Goal: Information Seeking & Learning: Learn about a topic

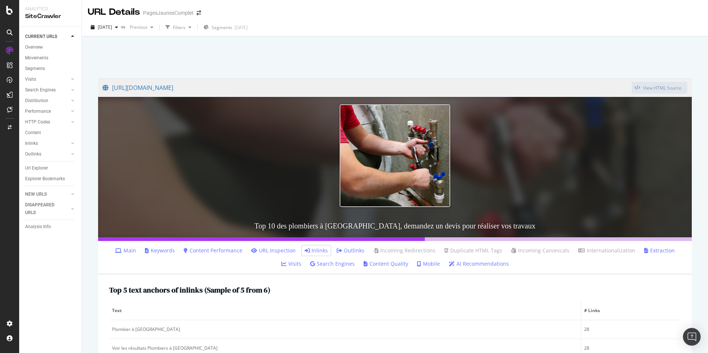
scroll to position [303, 0]
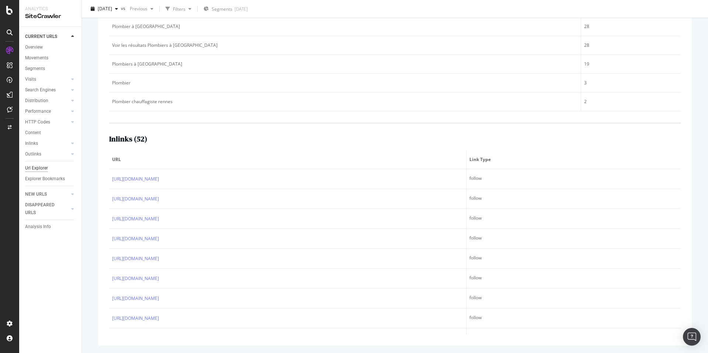
click at [35, 167] on div "Url Explorer" at bounding box center [36, 168] width 23 height 8
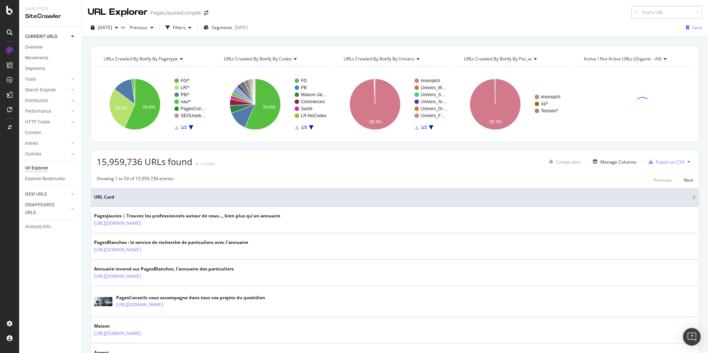
click at [667, 14] on input at bounding box center [666, 12] width 71 height 13
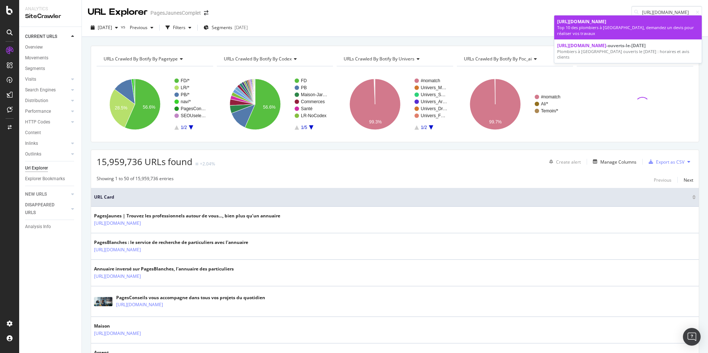
type input "[URL][DOMAIN_NAME]"
click at [615, 35] on div "Top 10 des plombiers à [GEOGRAPHIC_DATA], demandez un devis pour réaliser vos t…" at bounding box center [628, 30] width 142 height 11
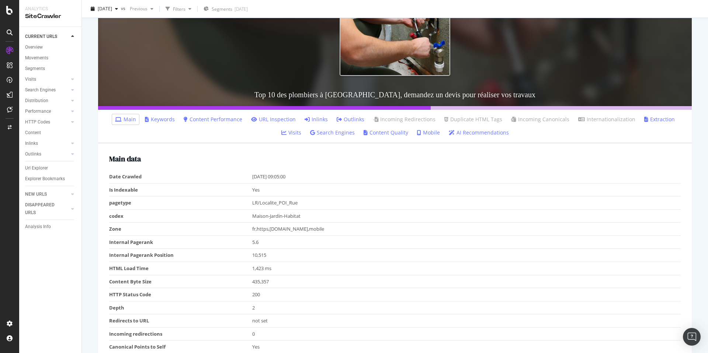
scroll to position [77, 0]
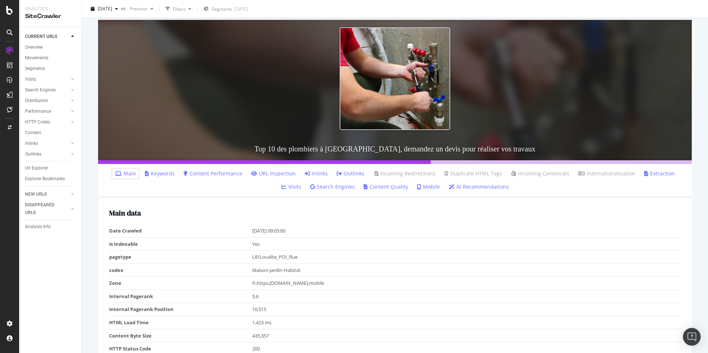
click at [308, 176] on link "Inlinks" at bounding box center [315, 173] width 23 height 7
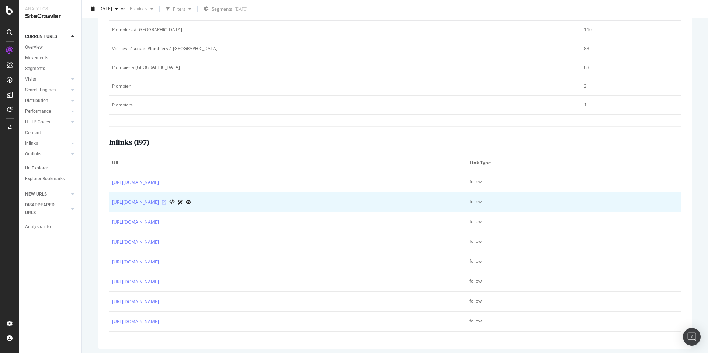
click at [166, 201] on icon at bounding box center [164, 202] width 4 height 4
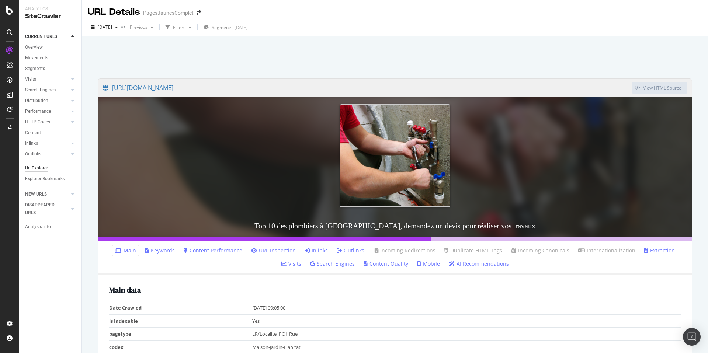
click at [41, 170] on div "Url Explorer" at bounding box center [36, 168] width 23 height 8
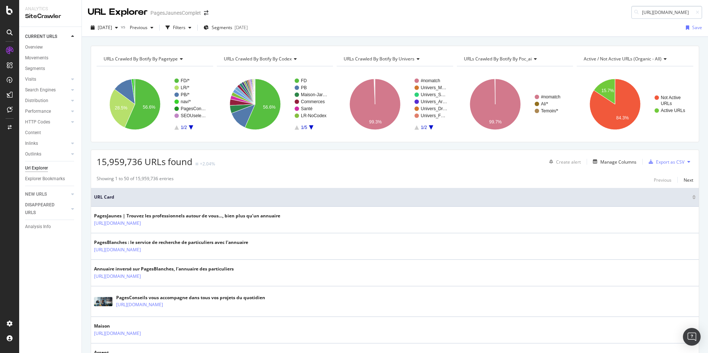
scroll to position [0, 132]
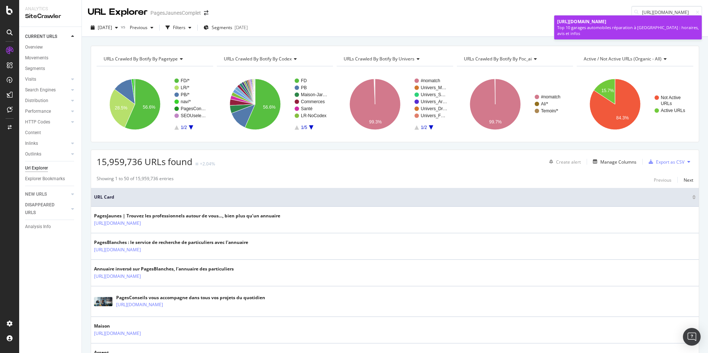
type input "[URL][DOMAIN_NAME]"
click at [629, 25] on div "[URL][DOMAIN_NAME]" at bounding box center [628, 21] width 142 height 6
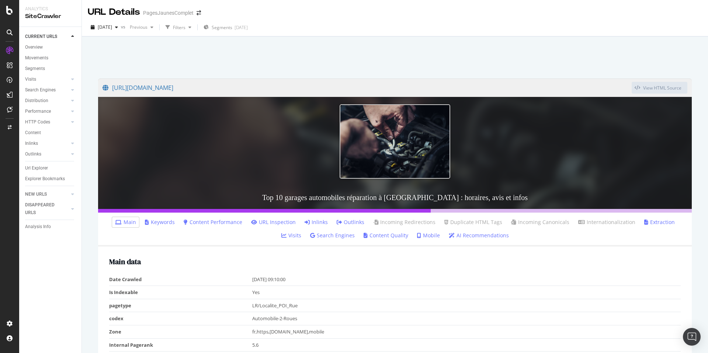
click at [307, 224] on link "Inlinks" at bounding box center [315, 222] width 23 height 7
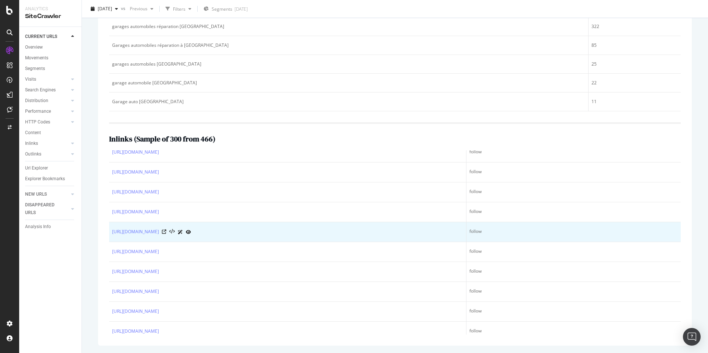
scroll to position [1020, 0]
click at [166, 231] on icon at bounding box center [164, 233] width 4 height 4
